Goal: Check status: Check status

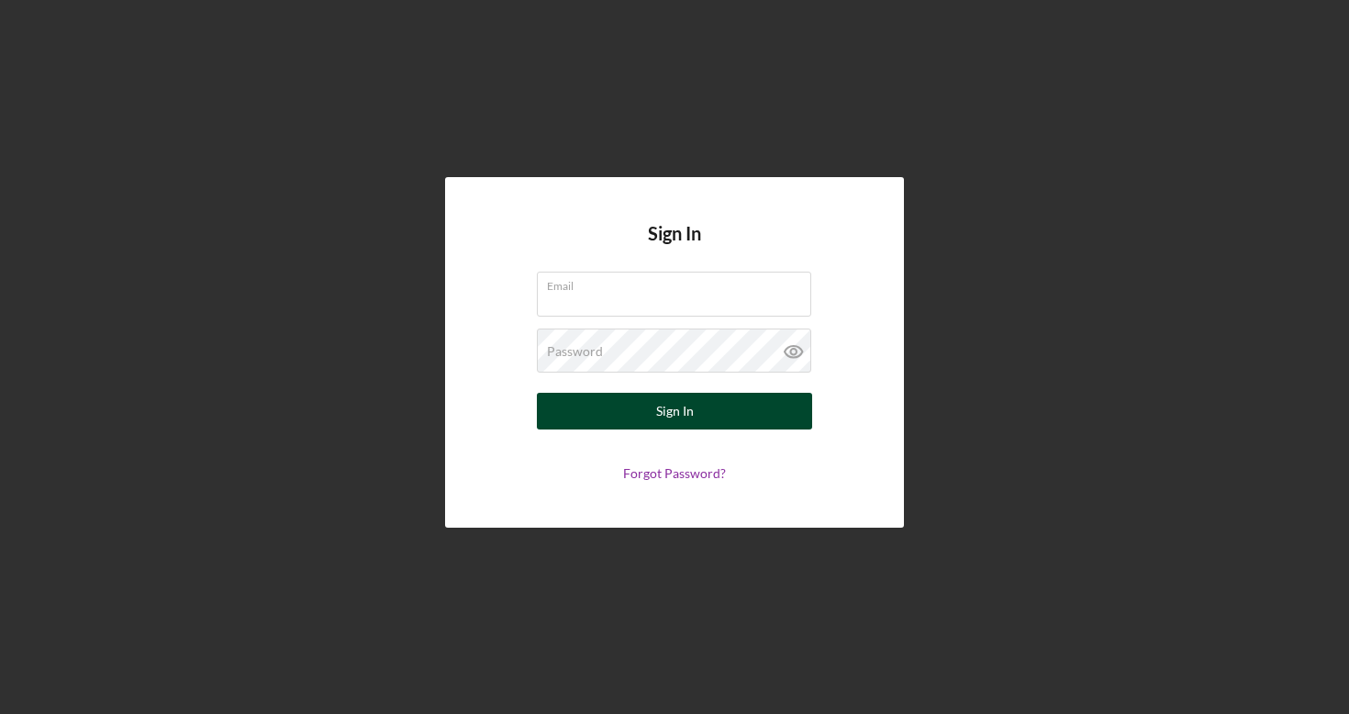
type input "[EMAIL_ADDRESS][DOMAIN_NAME]"
click at [671, 413] on div "Sign In" at bounding box center [675, 411] width 38 height 37
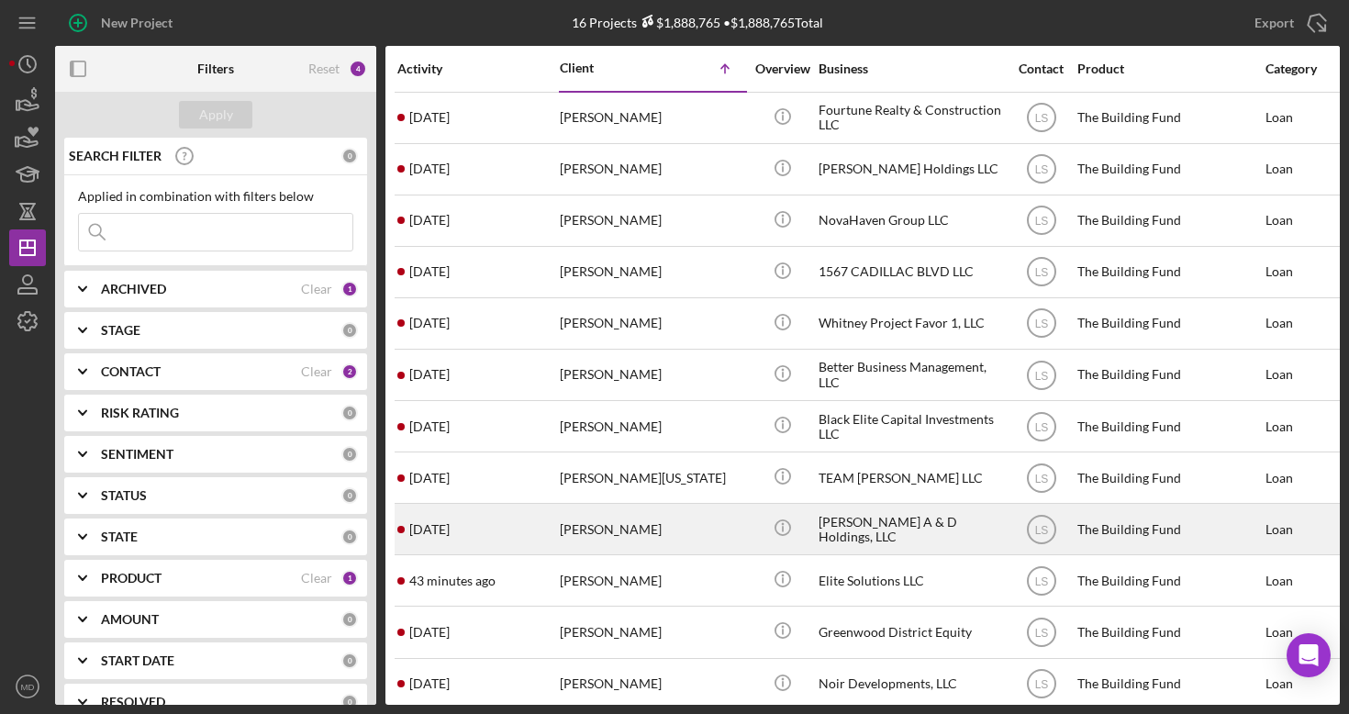
scroll to position [213, 0]
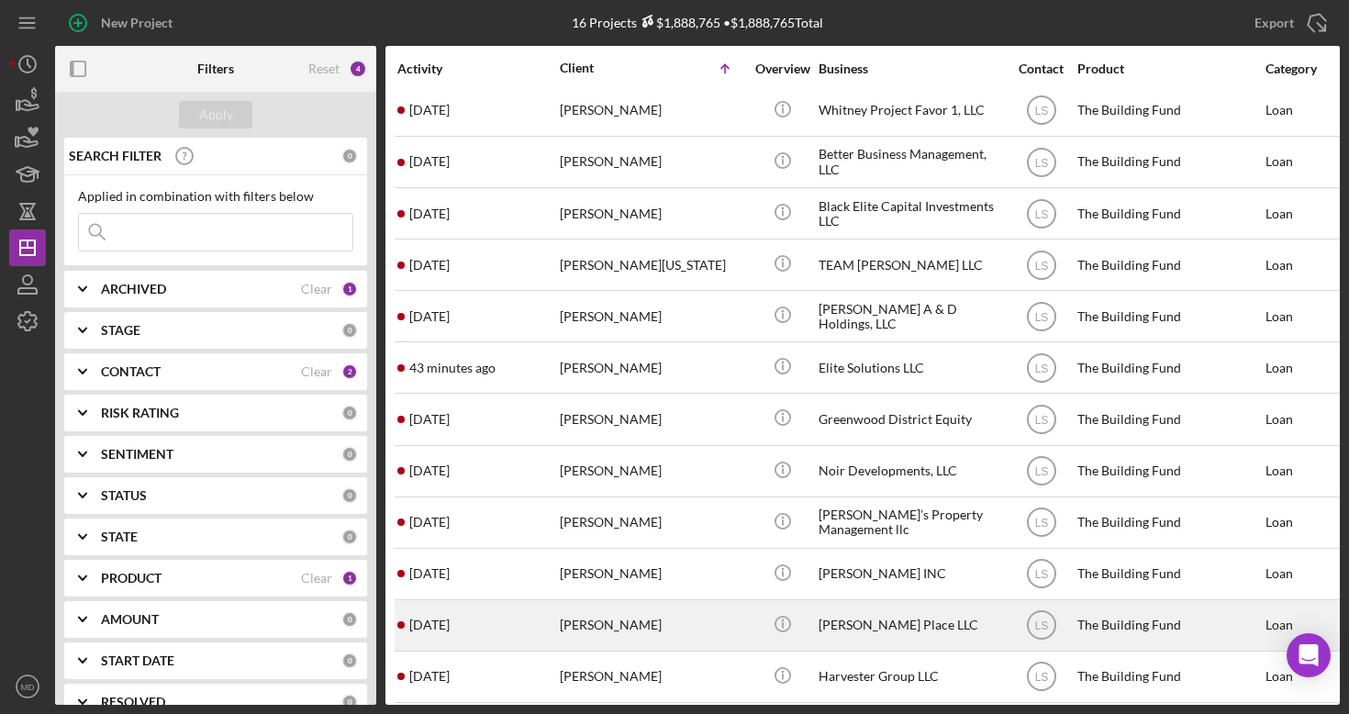
click at [586, 623] on div "[PERSON_NAME]" at bounding box center [652, 625] width 184 height 49
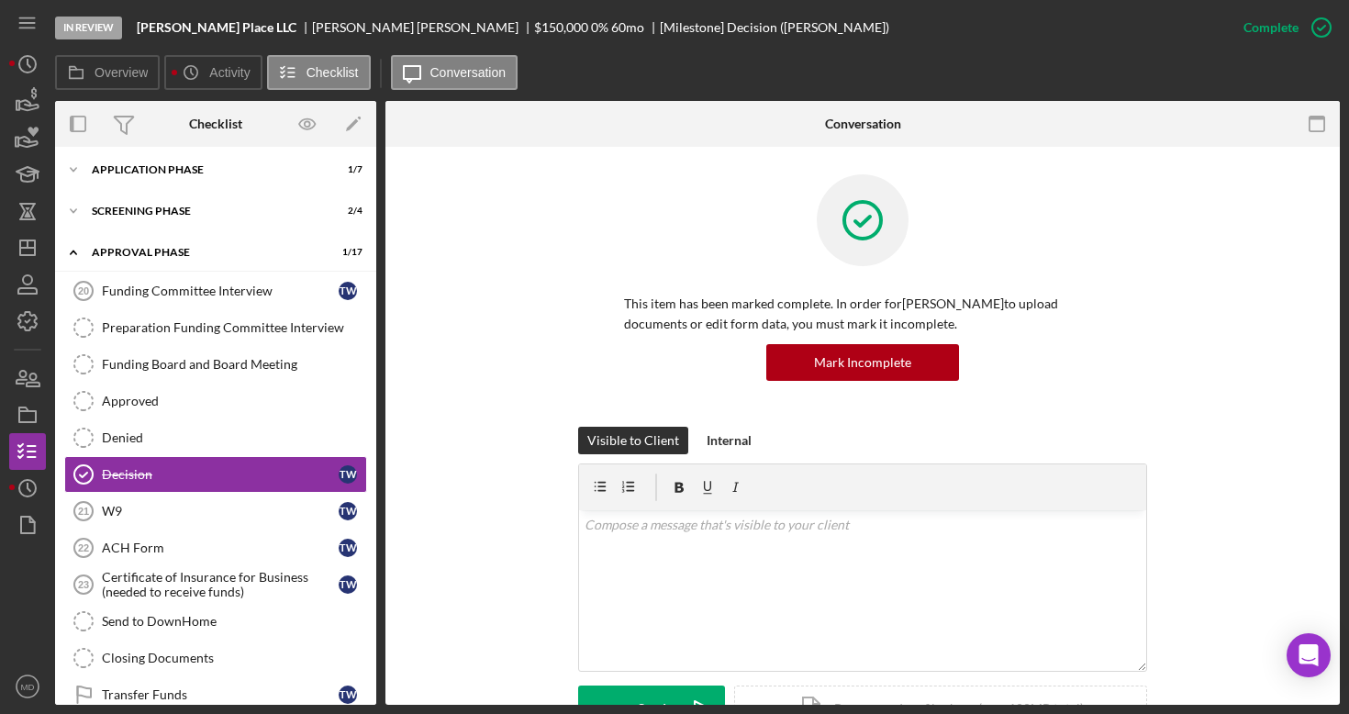
scroll to position [94, 0]
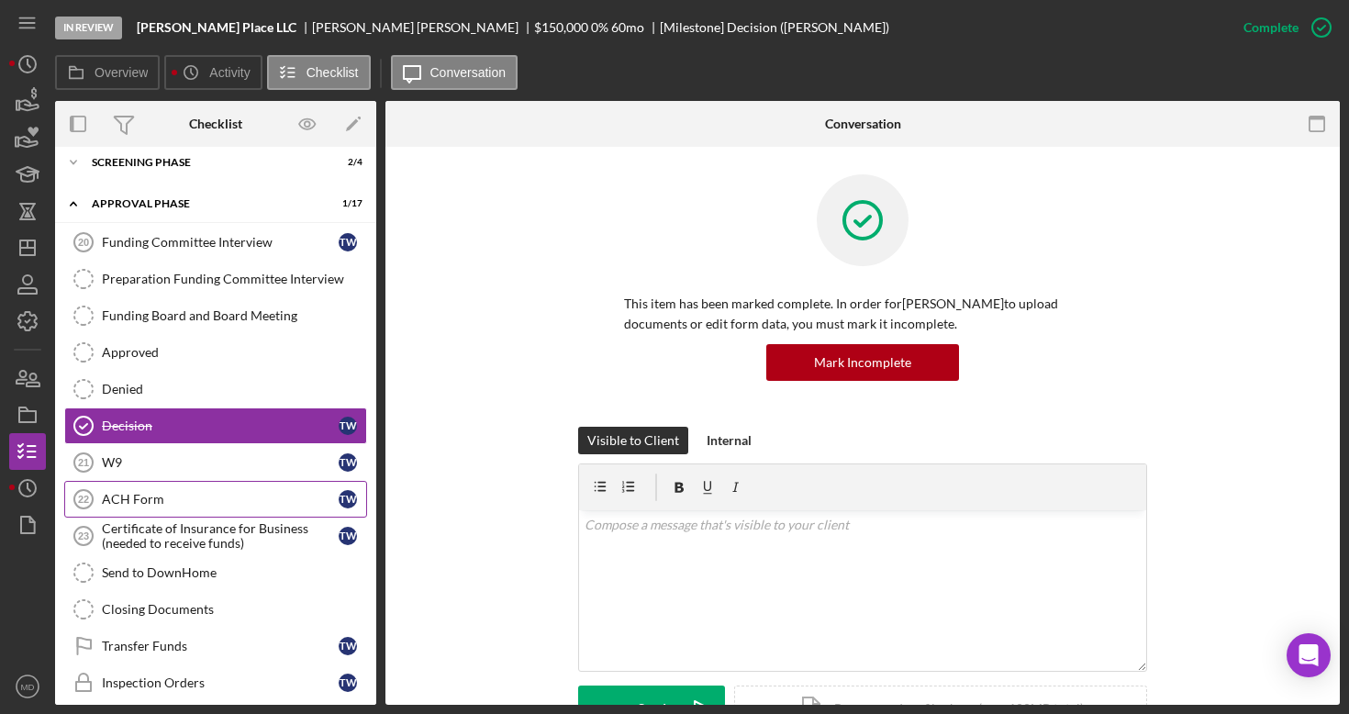
click at [163, 496] on div "ACH Form" at bounding box center [220, 499] width 237 height 15
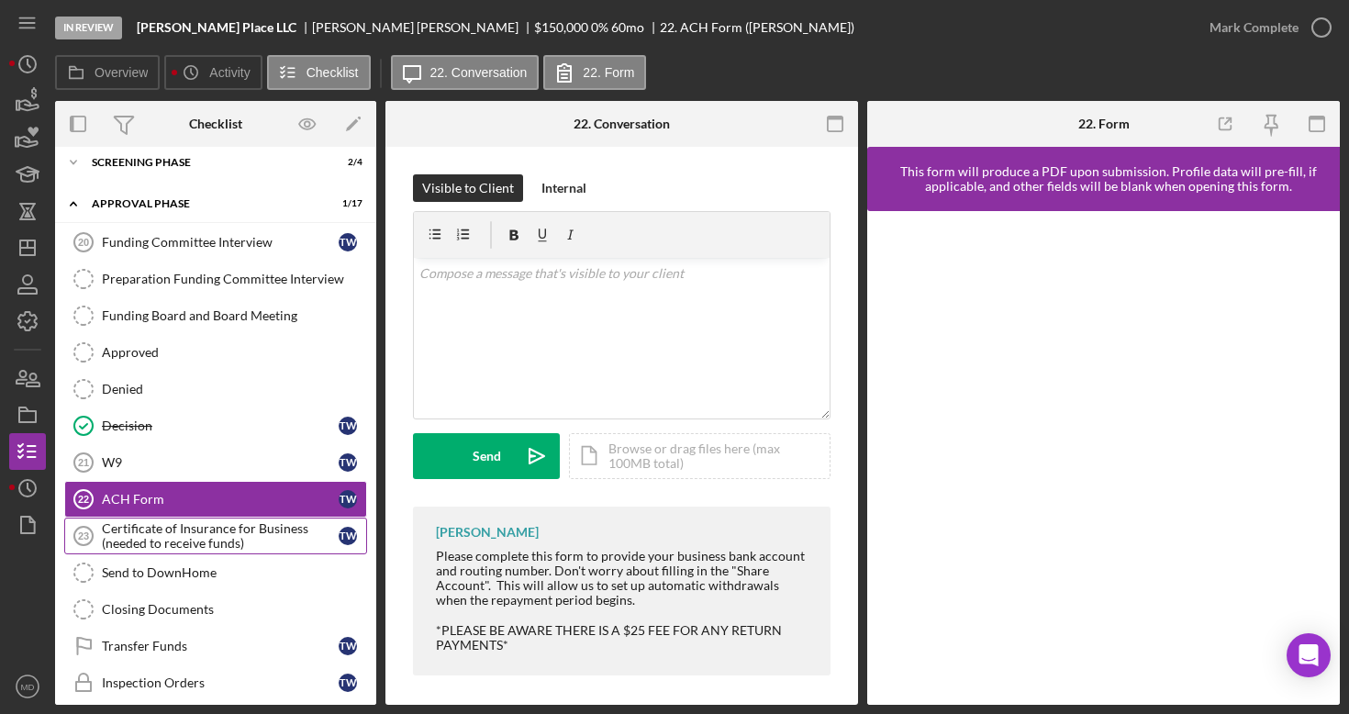
click at [152, 536] on div "Certificate of Insurance for Business (needed to receive funds)" at bounding box center [220, 535] width 237 height 29
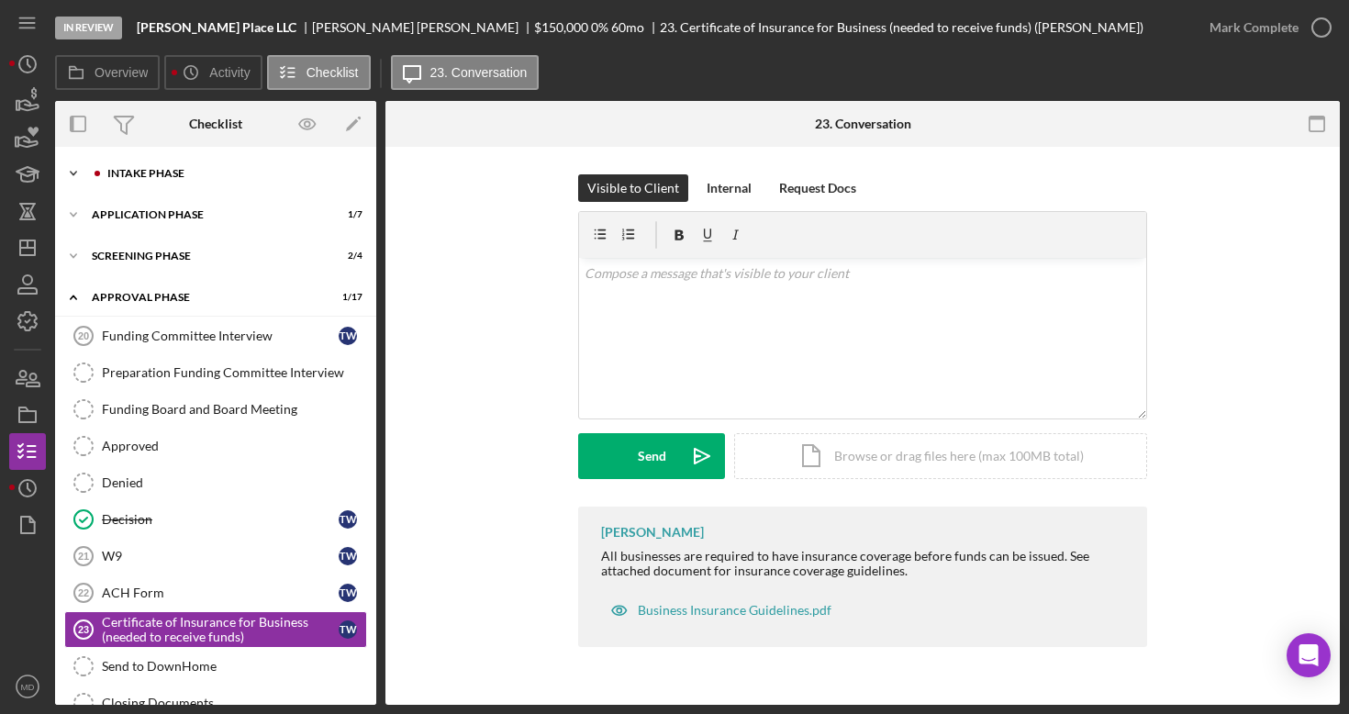
click at [73, 173] on icon "Icon/Expander" at bounding box center [73, 173] width 37 height 37
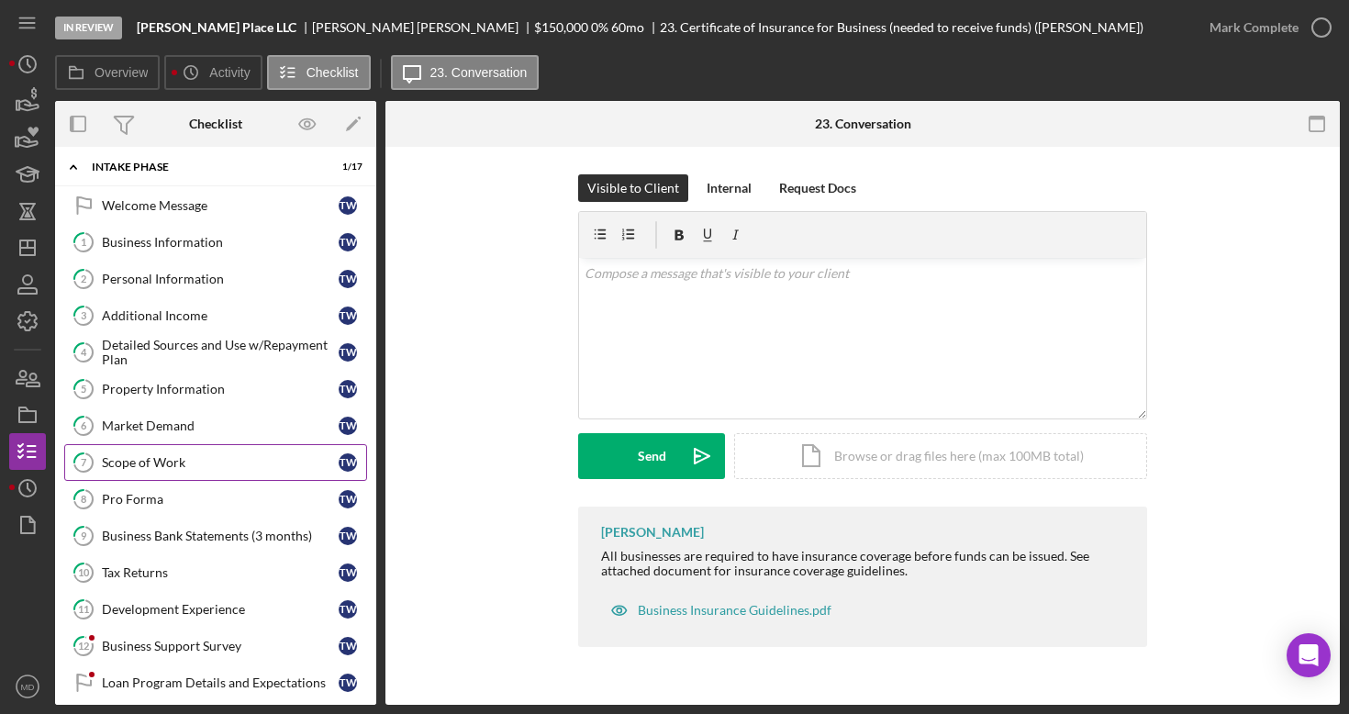
scroll to position [8, 0]
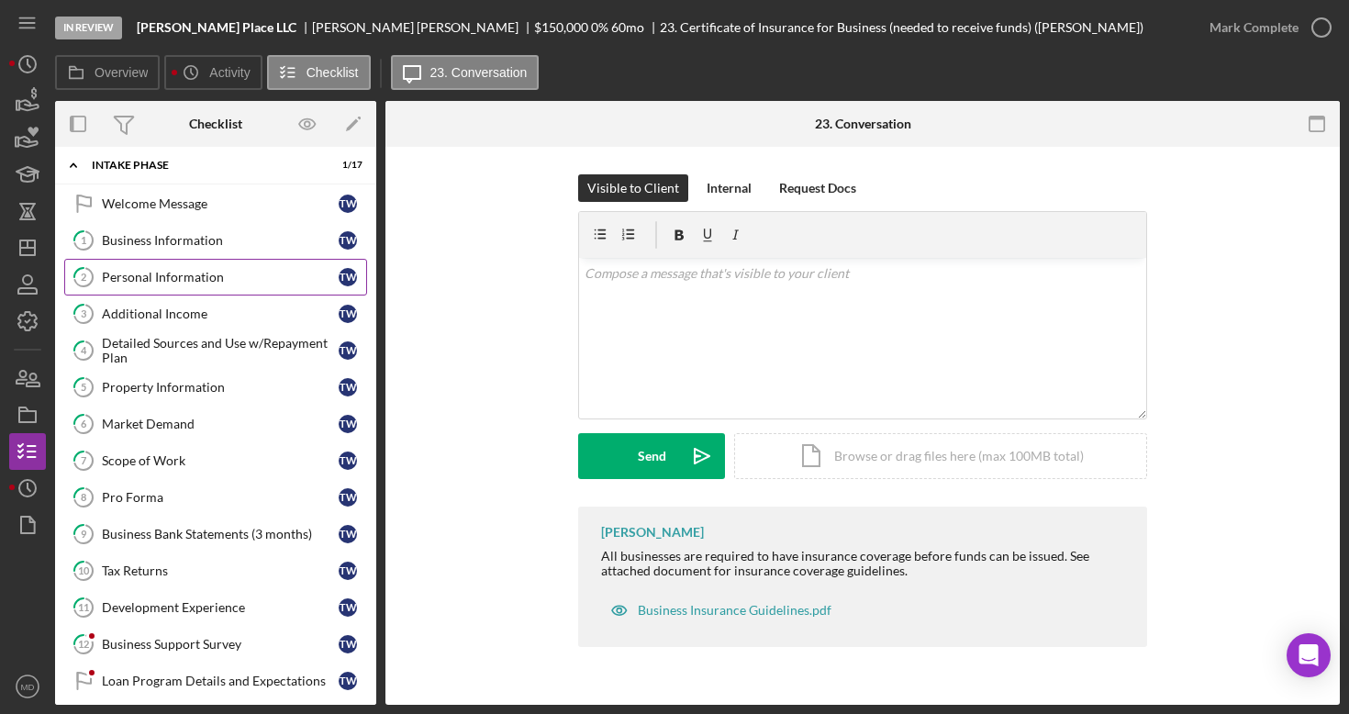
click at [180, 282] on div "Personal Information" at bounding box center [220, 277] width 237 height 15
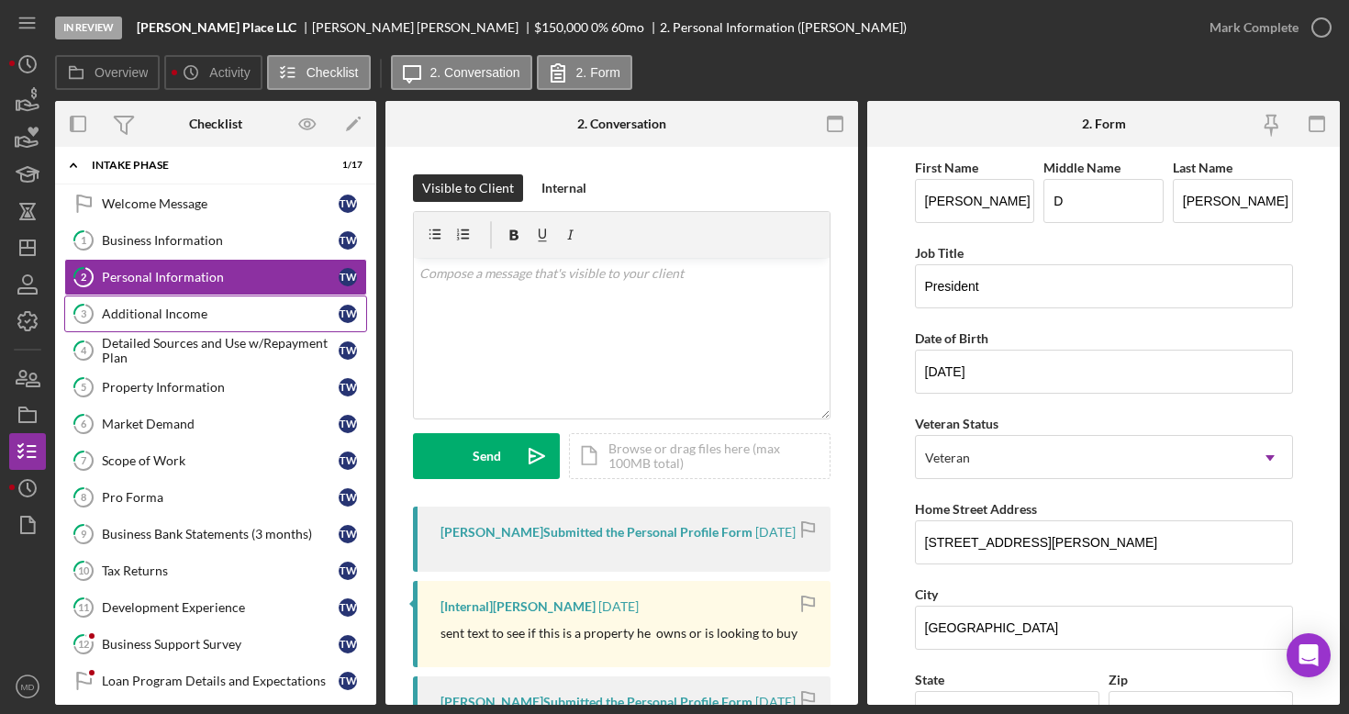
click at [167, 309] on div "Additional Income" at bounding box center [220, 314] width 237 height 15
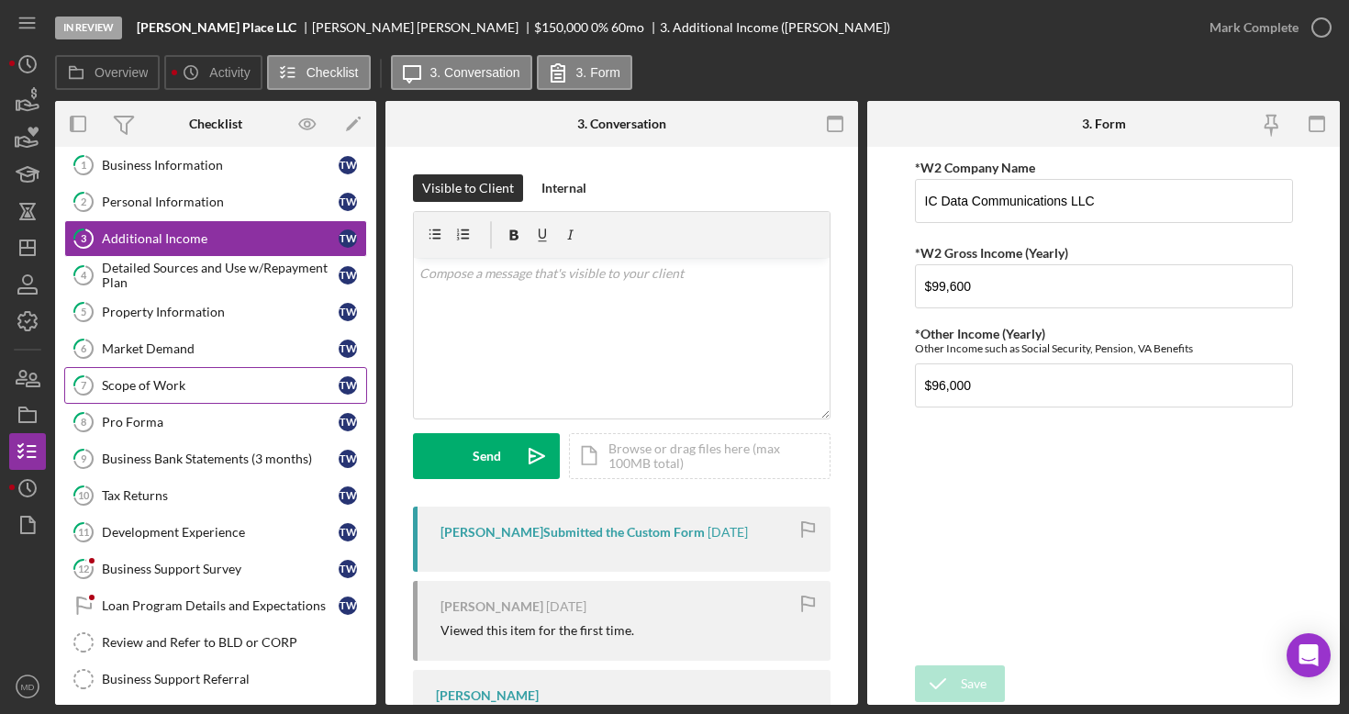
scroll to position [102, 0]
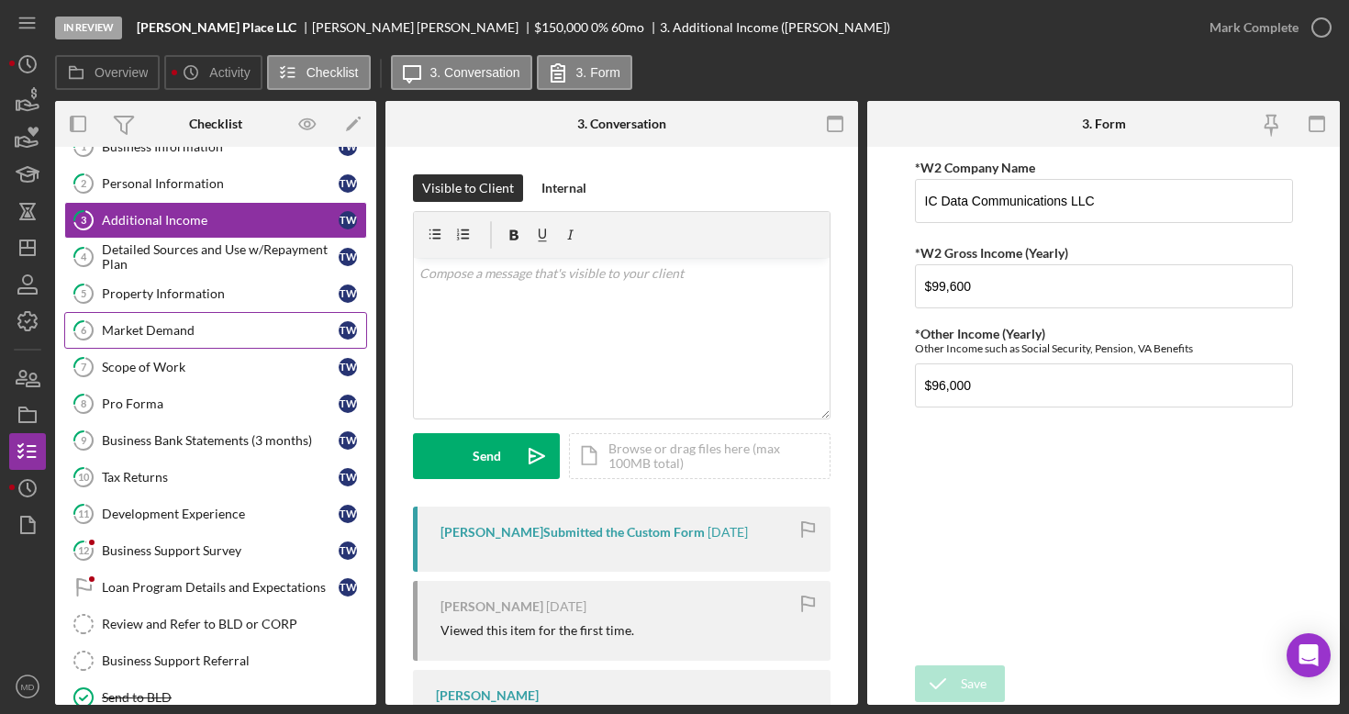
click at [240, 338] on link "6 Market Demand T W" at bounding box center [215, 330] width 303 height 37
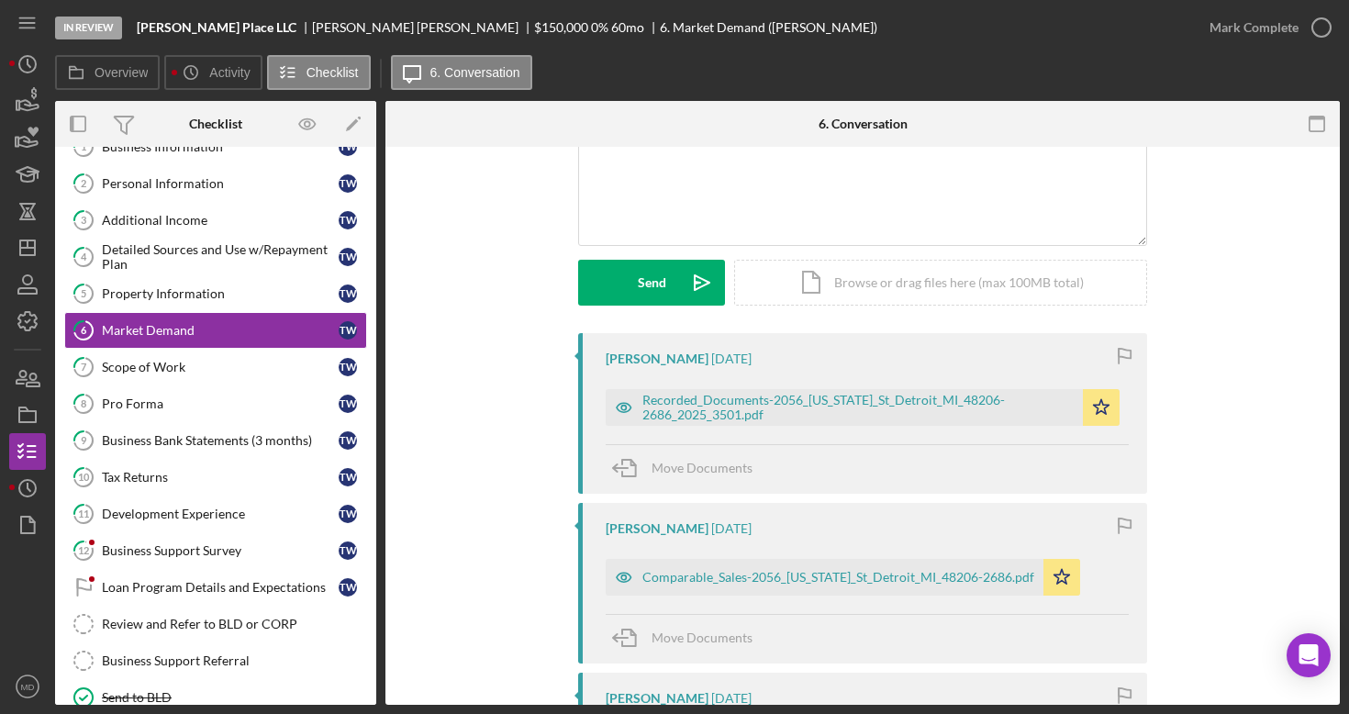
scroll to position [198, 0]
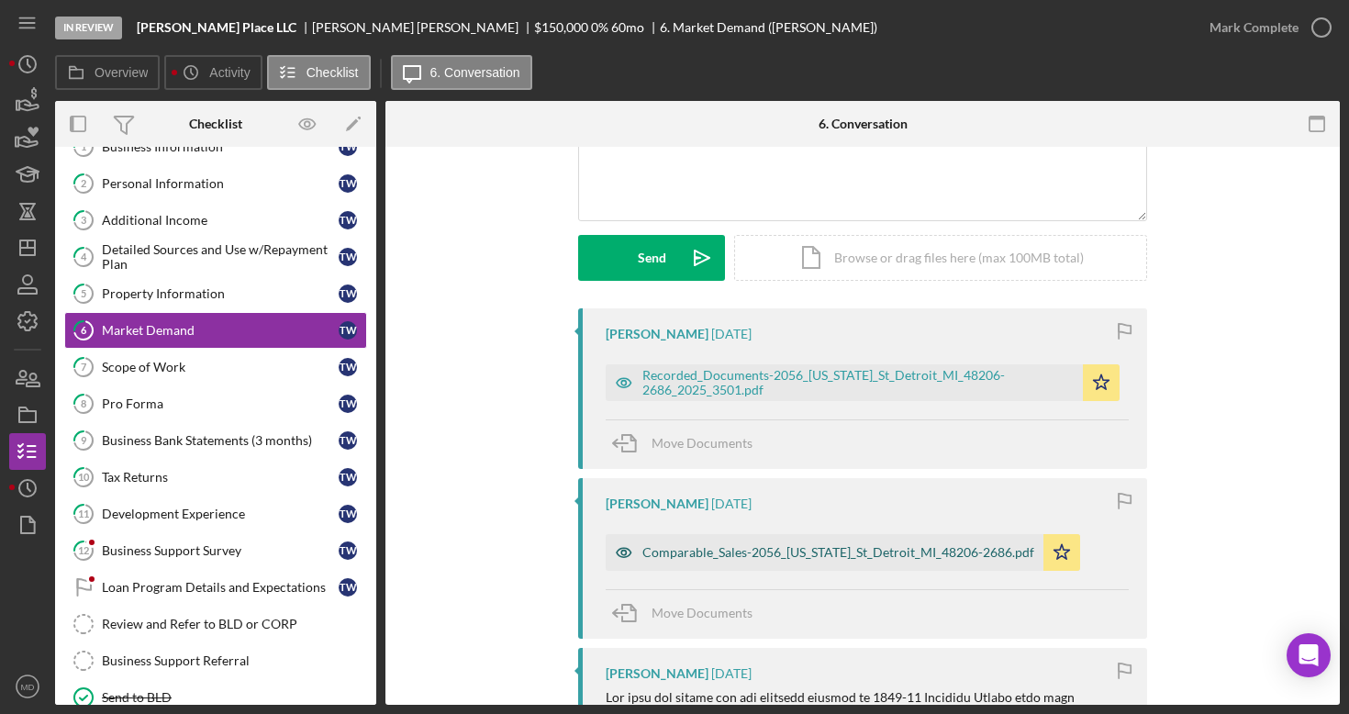
click at [683, 557] on div "Comparable_Sales-2056_[US_STATE]_St_Detroit_MI_48206-2686.pdf" at bounding box center [838, 552] width 392 height 15
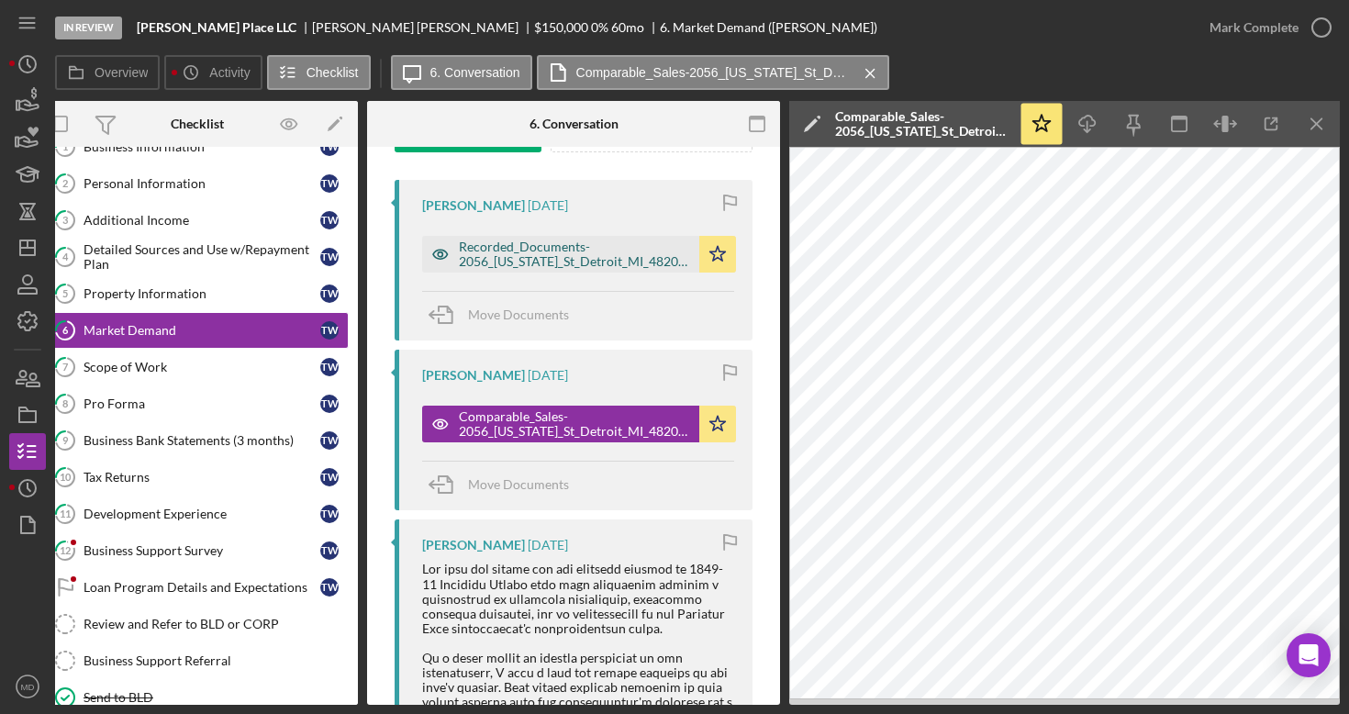
scroll to position [345, 0]
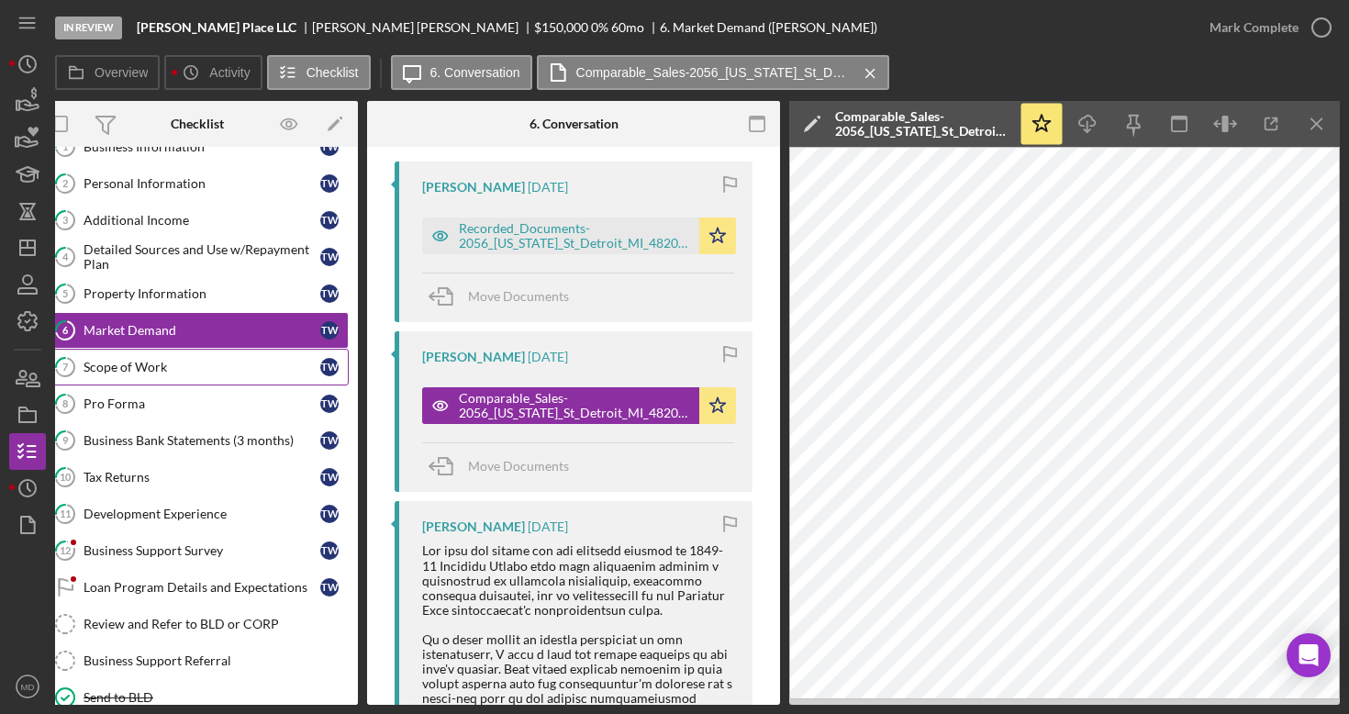
click at [221, 363] on div "Scope of Work" at bounding box center [202, 367] width 237 height 15
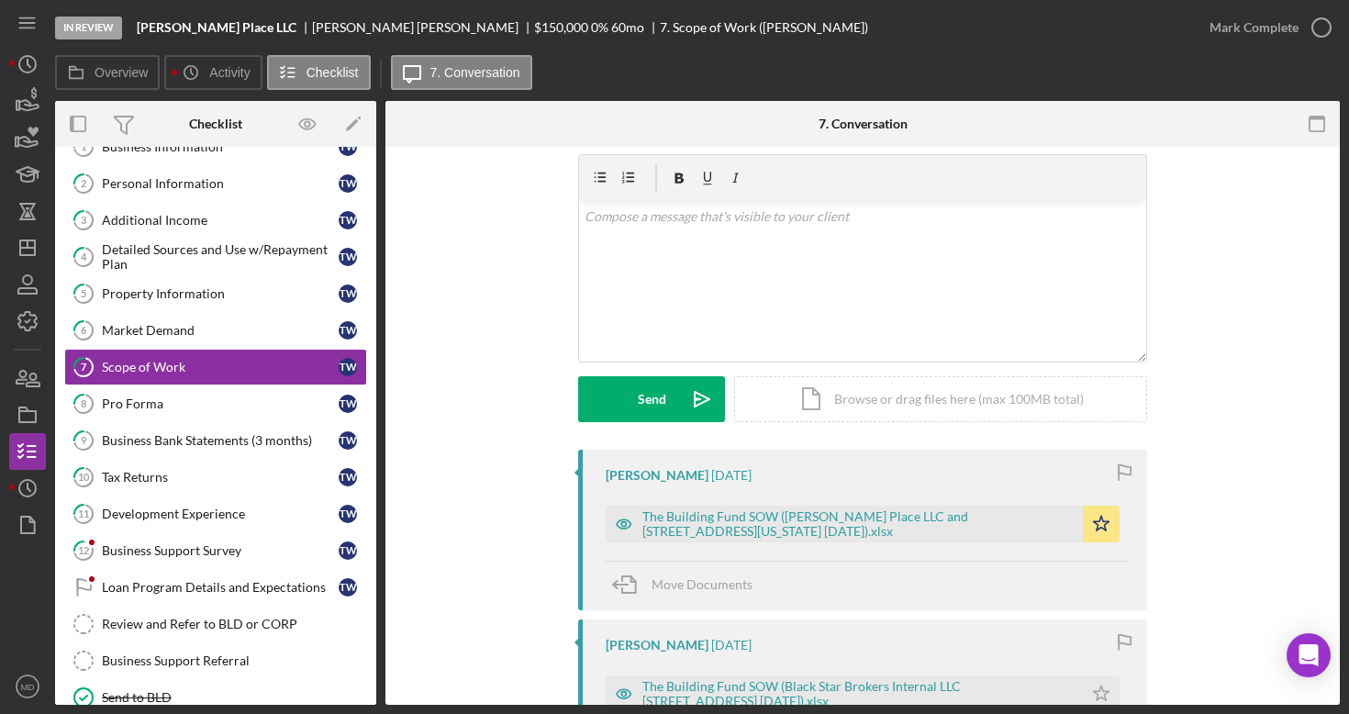
scroll to position [60, 0]
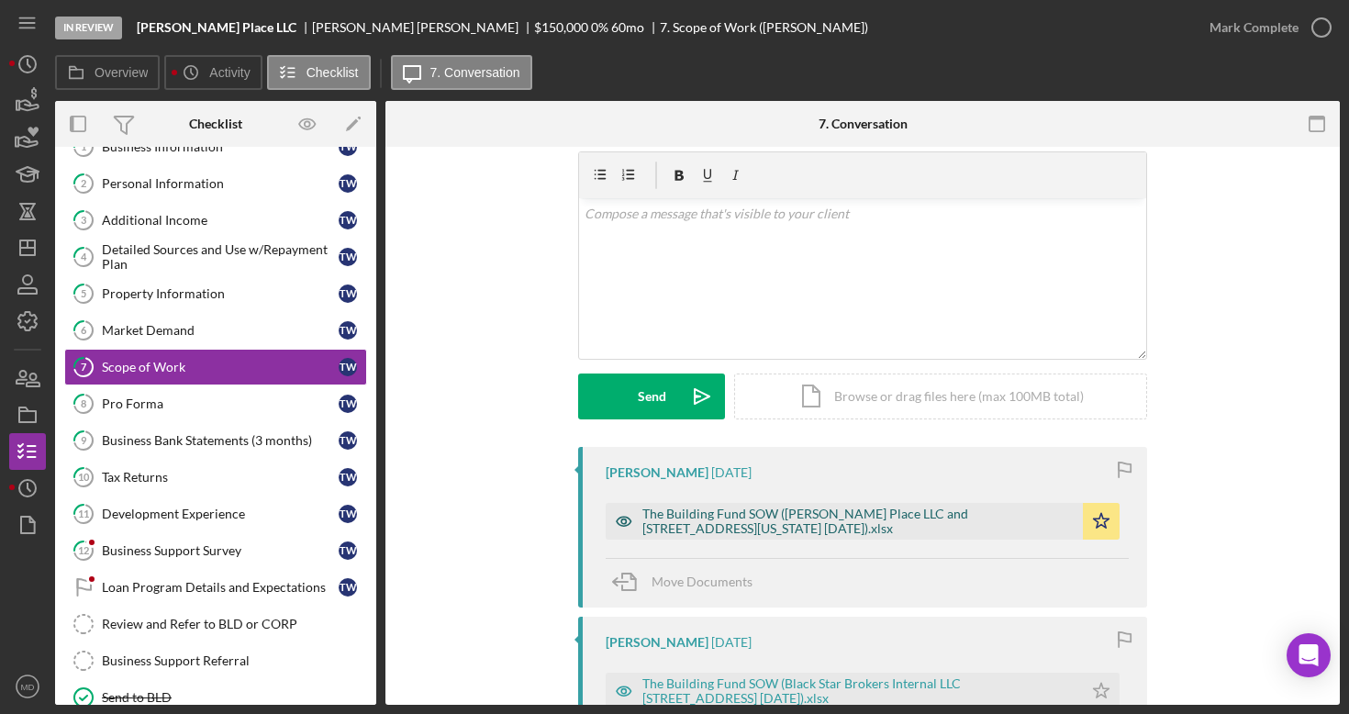
click at [731, 519] on div "The Building Fund SOW ([PERSON_NAME] Place LLC and [STREET_ADDRESS][US_STATE] […" at bounding box center [857, 521] width 431 height 29
